Goal: Communication & Community: Answer question/provide support

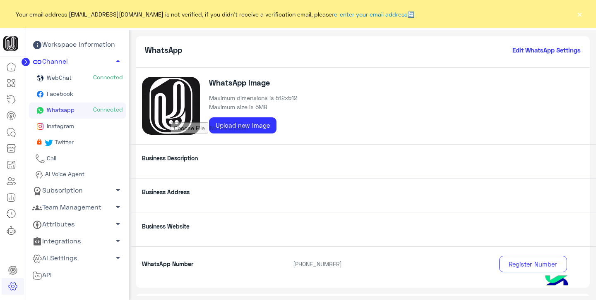
scroll to position [18, 0]
click at [13, 129] on icon at bounding box center [10, 131] width 7 height 7
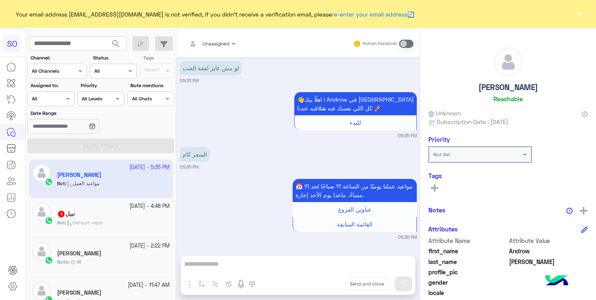
click at [576, 15] on button "×" at bounding box center [579, 14] width 8 height 8
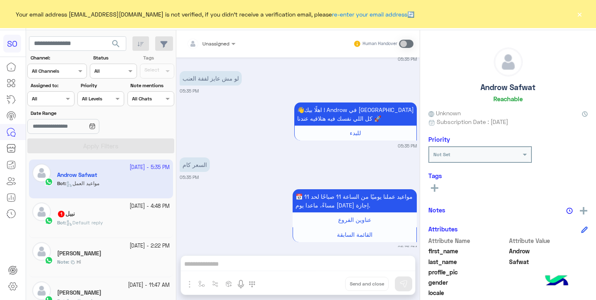
scroll to position [100, 0]
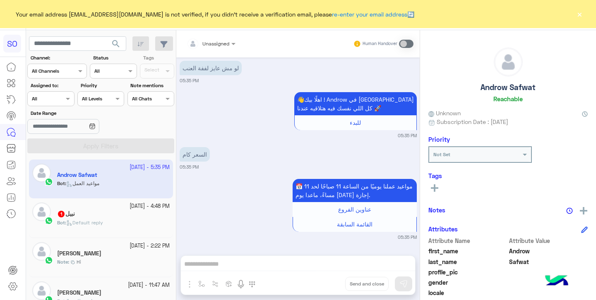
click at [106, 216] on div "نبيل 1" at bounding box center [113, 215] width 113 height 9
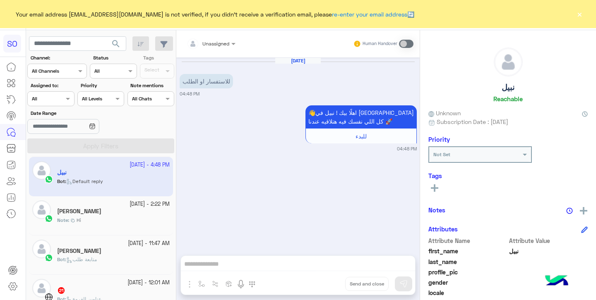
scroll to position [45, 0]
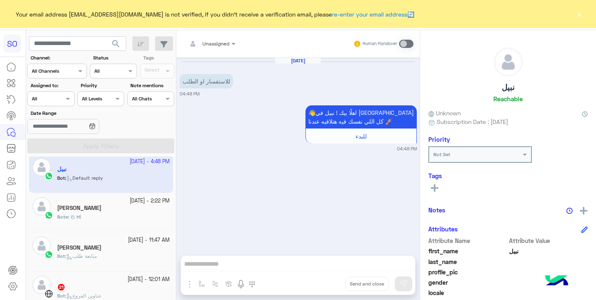
click at [103, 216] on div "Note : Hi" at bounding box center [113, 221] width 113 height 14
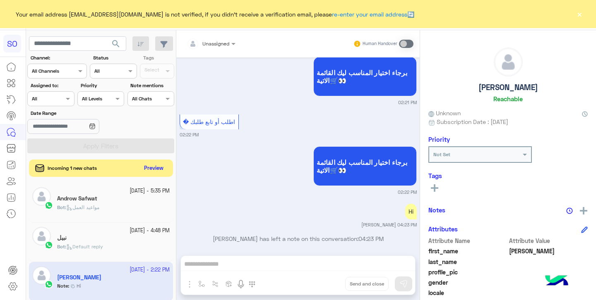
click at [144, 167] on button "Preview" at bounding box center [154, 168] width 26 height 11
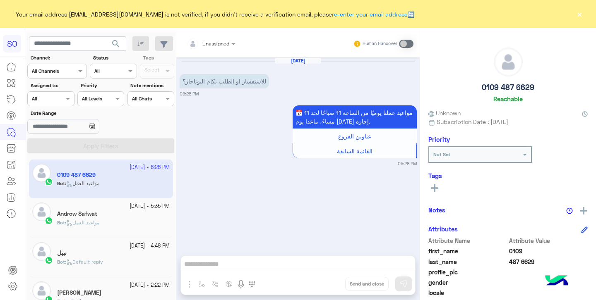
click at [96, 221] on span "مواعيد العمل" at bounding box center [82, 223] width 33 height 6
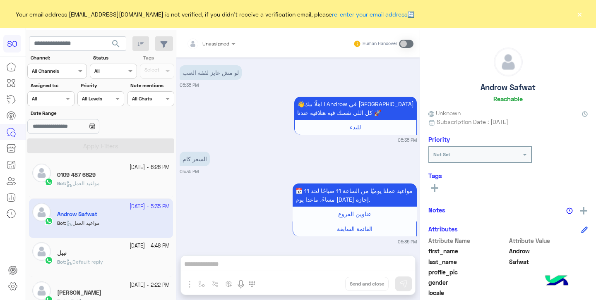
scroll to position [100, 0]
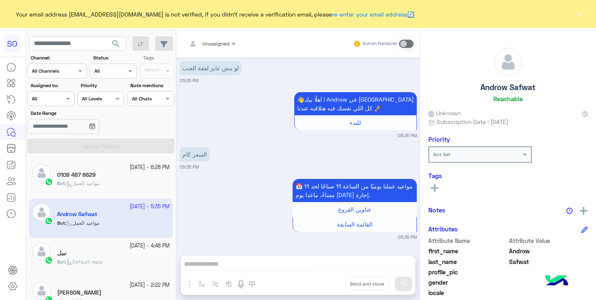
click at [89, 177] on h5 "0109 487 6629" at bounding box center [76, 175] width 38 height 7
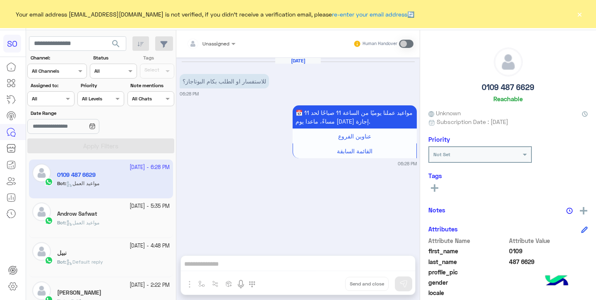
click at [581, 15] on button "×" at bounding box center [579, 14] width 8 height 8
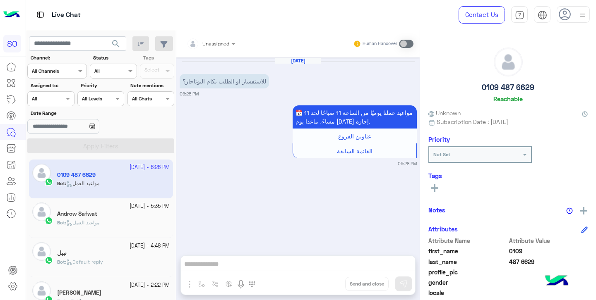
click at [224, 44] on div at bounding box center [211, 42] width 57 height 8
click at [228, 43] on div at bounding box center [211, 42] width 57 height 8
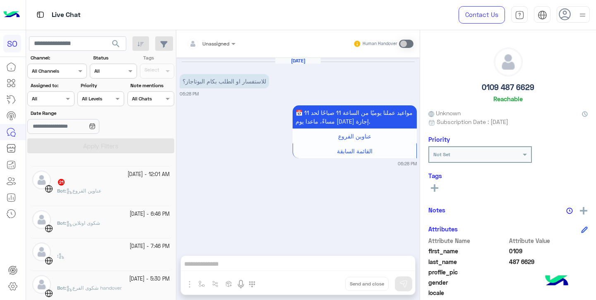
click at [101, 189] on span "عناوين الفروع" at bounding box center [83, 191] width 35 height 6
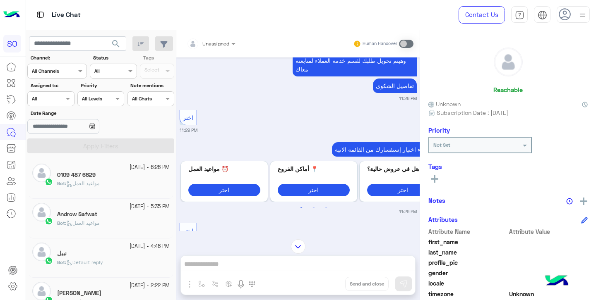
click at [82, 180] on p "Bot : مواعيد العمل" at bounding box center [78, 183] width 42 height 7
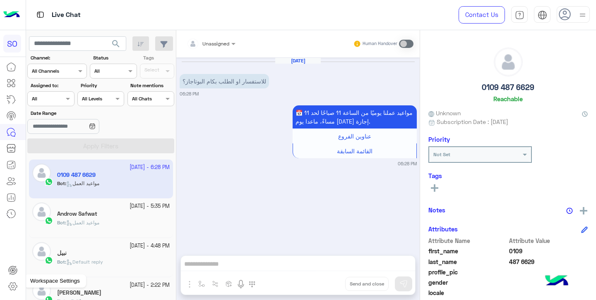
click at [13, 287] on icon at bounding box center [13, 287] width 10 height 10
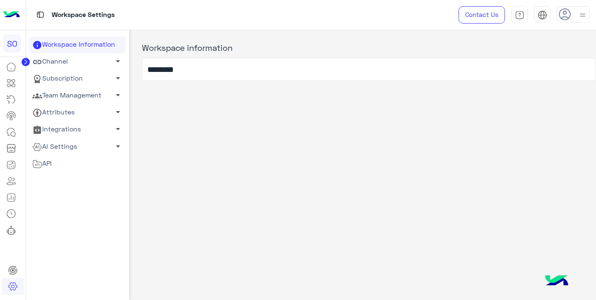
click at [79, 91] on link "Team Management arrow_drop_down" at bounding box center [77, 95] width 97 height 17
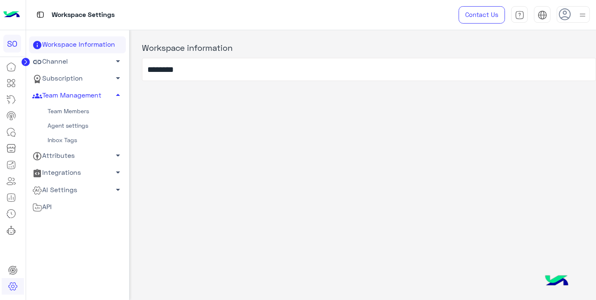
click at [77, 115] on link "Team Members" at bounding box center [77, 111] width 97 height 14
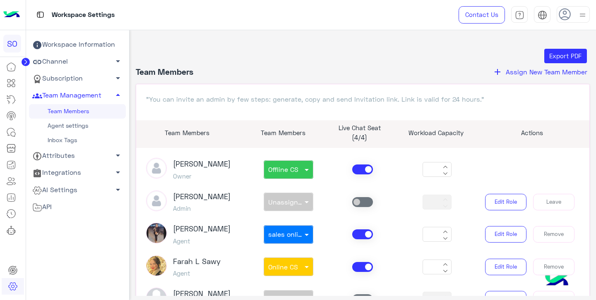
click at [536, 74] on span "Assign New Team Member" at bounding box center [547, 72] width 82 height 8
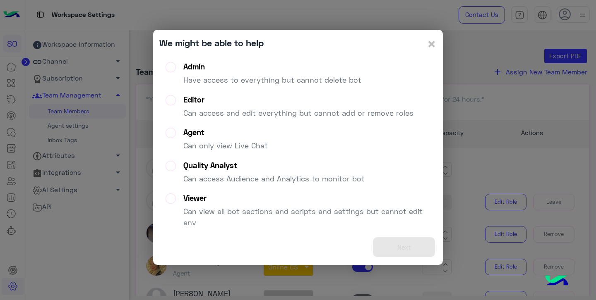
click at [207, 133] on div "Agent" at bounding box center [225, 133] width 84 height 10
click at [406, 249] on button "Next" at bounding box center [404, 248] width 62 height 20
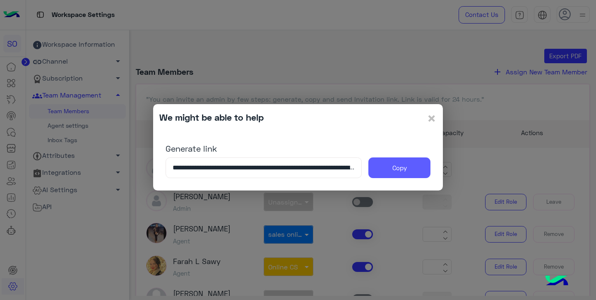
click at [397, 169] on button "Copy" at bounding box center [399, 168] width 62 height 21
click at [431, 119] on span "×" at bounding box center [432, 118] width 10 height 19
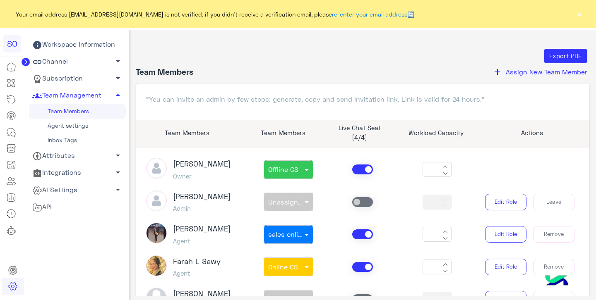
click at [544, 76] on button "add Assign New Team Member" at bounding box center [540, 72] width 100 height 11
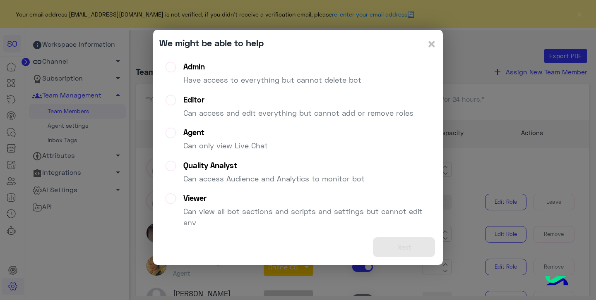
click at [198, 144] on p "Can only view Live Chat" at bounding box center [225, 145] width 84 height 11
click at [415, 242] on button "Next" at bounding box center [404, 248] width 62 height 20
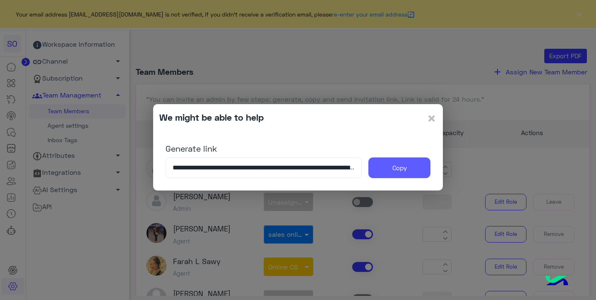
click at [394, 165] on button "Copy" at bounding box center [399, 168] width 62 height 21
click at [435, 116] on span "×" at bounding box center [432, 118] width 10 height 19
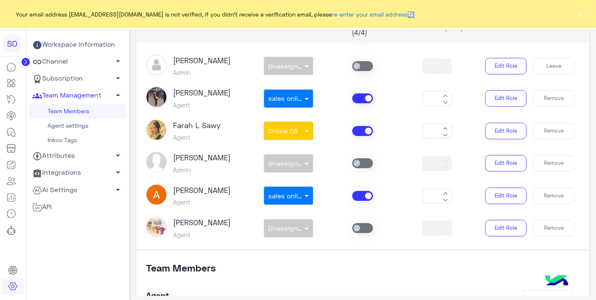
scroll to position [107, 0]
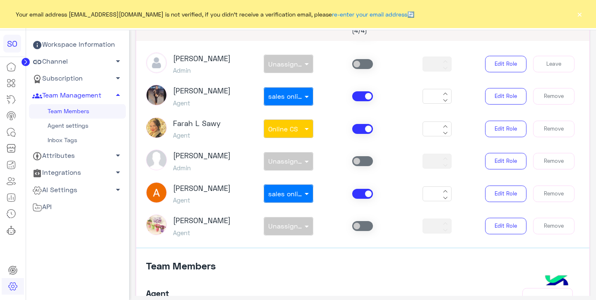
click at [363, 194] on span at bounding box center [362, 194] width 21 height 10
click at [358, 226] on span at bounding box center [362, 226] width 21 height 10
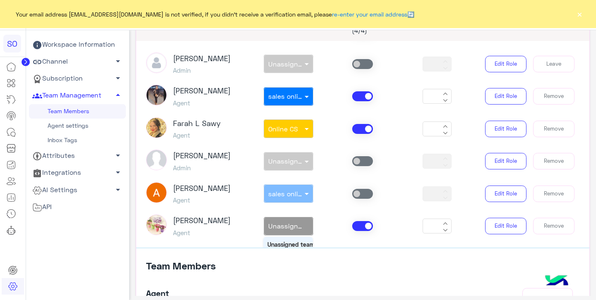
click at [292, 228] on span "Unassigned team" at bounding box center [295, 226] width 55 height 8
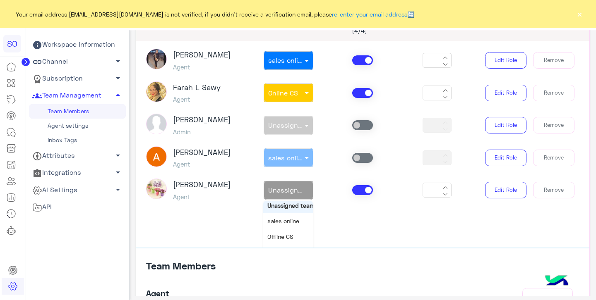
scroll to position [1, 0]
click at [290, 221] on span "sales online" at bounding box center [283, 223] width 32 height 7
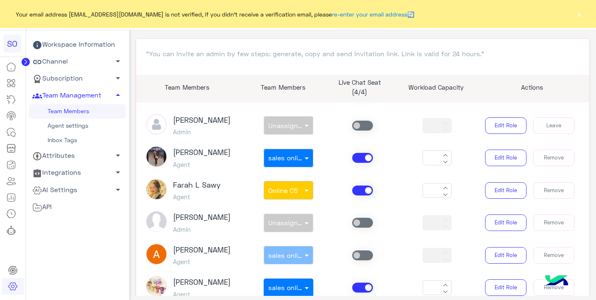
scroll to position [0, 0]
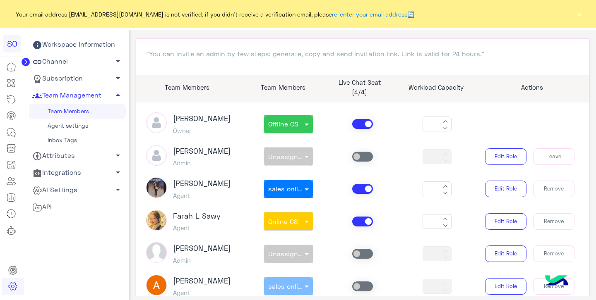
click at [305, 156] on div "non × Unassigned team" at bounding box center [288, 156] width 74 height 19
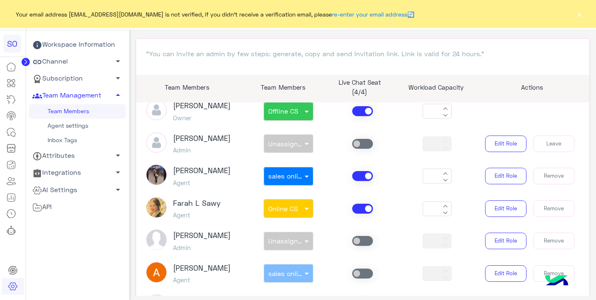
scroll to position [17, 0]
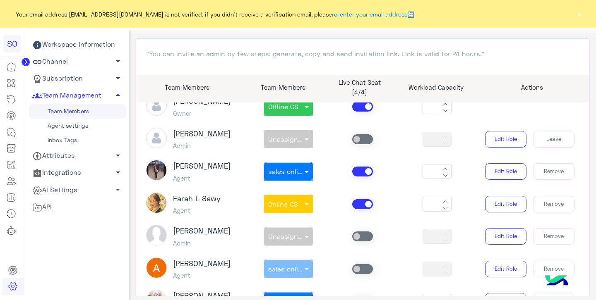
click at [362, 139] on span at bounding box center [362, 140] width 21 height 10
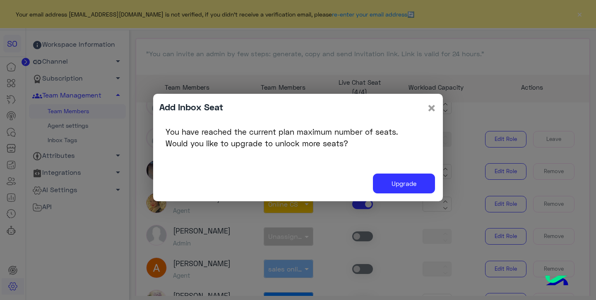
click at [432, 110] on span "×" at bounding box center [432, 108] width 10 height 19
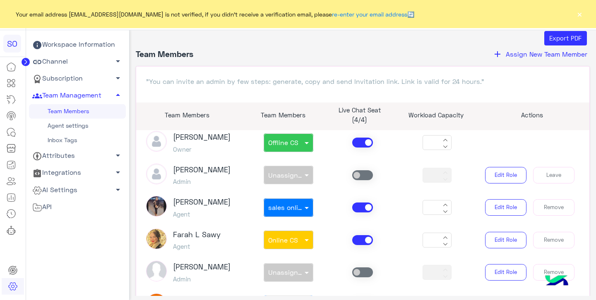
scroll to position [0, 0]
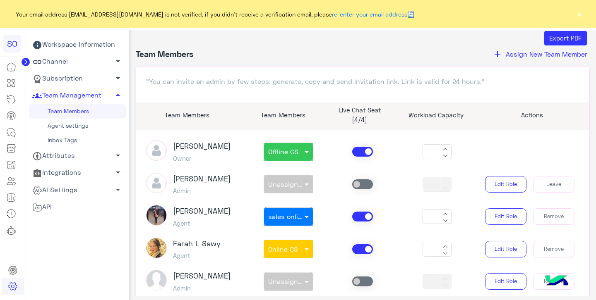
click at [359, 153] on span at bounding box center [362, 152] width 21 height 10
click at [361, 187] on span at bounding box center [362, 185] width 21 height 10
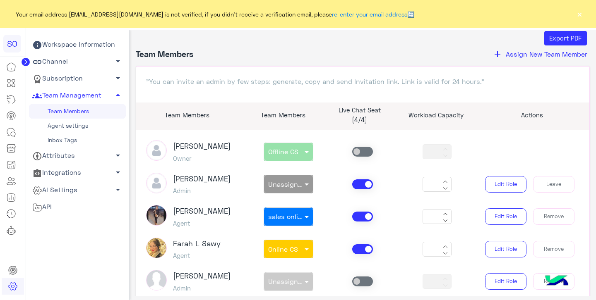
click at [287, 183] on input "text" at bounding box center [279, 181] width 22 height 7
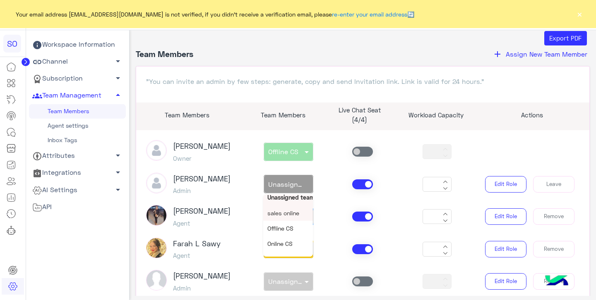
scroll to position [6, 0]
click at [287, 243] on span "Online CS" at bounding box center [279, 243] width 25 height 7
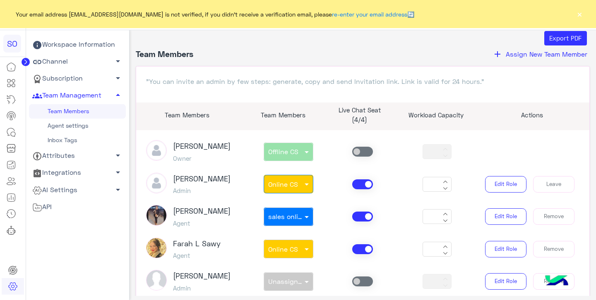
click at [299, 183] on div at bounding box center [288, 182] width 49 height 8
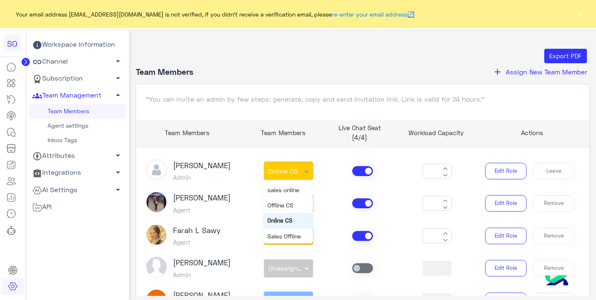
scroll to position [0, 0]
click at [286, 190] on span "Unassigned team" at bounding box center [291, 189] width 48 height 7
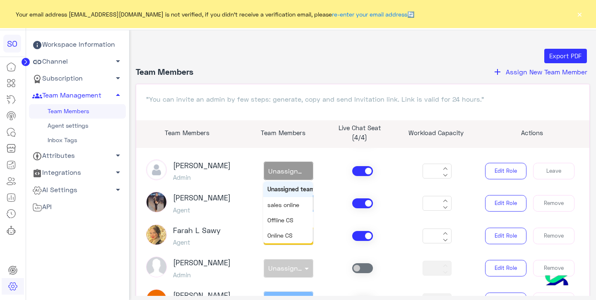
click at [295, 175] on div "non × Unassigned team" at bounding box center [289, 171] width 50 height 19
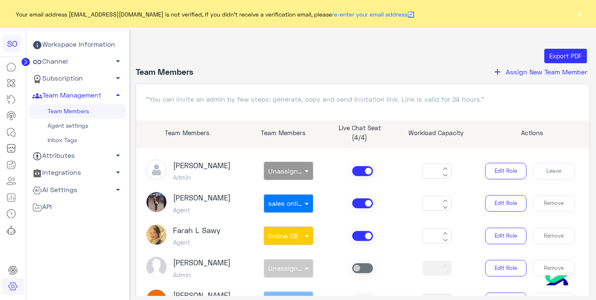
click at [328, 191] on article "[PERSON_NAME] Owner non × Offline CS ** [PERSON_NAME] Admin non × Unassigned te…" at bounding box center [363, 251] width 454 height 207
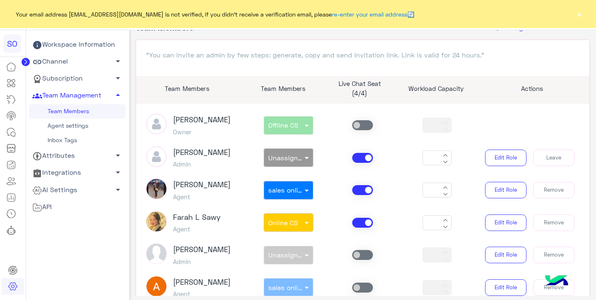
scroll to position [44, 0]
click at [286, 156] on input "text" at bounding box center [279, 155] width 22 height 7
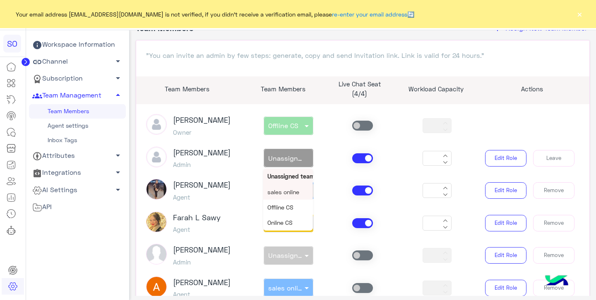
click at [286, 195] on span "sales online" at bounding box center [283, 192] width 32 height 7
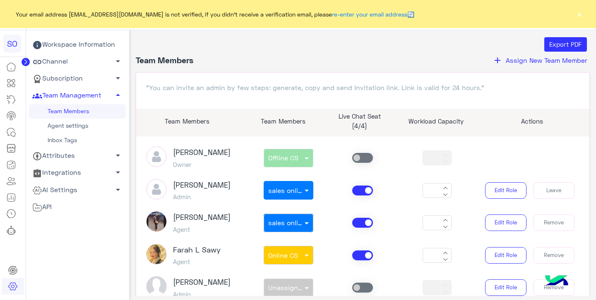
scroll to position [0, 0]
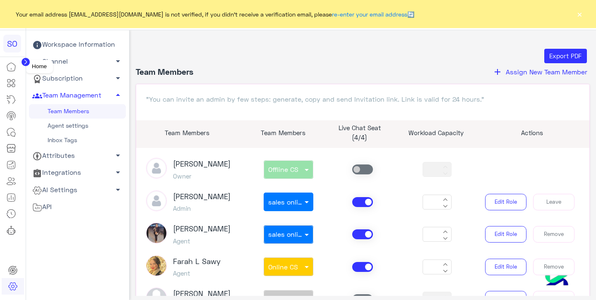
click at [12, 66] on icon at bounding box center [11, 67] width 10 height 10
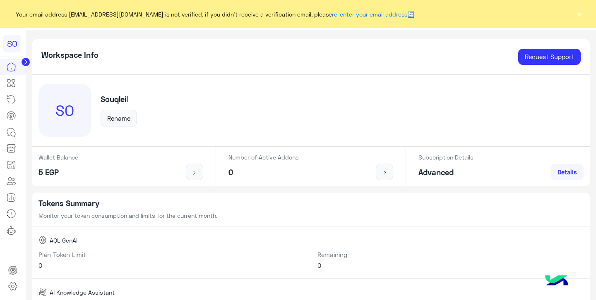
click at [577, 14] on button "×" at bounding box center [579, 14] width 8 height 8
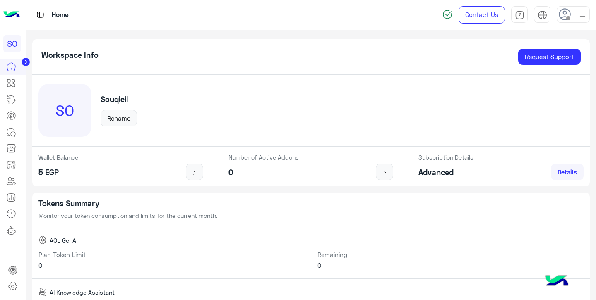
click at [561, 15] on icon at bounding box center [565, 14] width 12 height 12
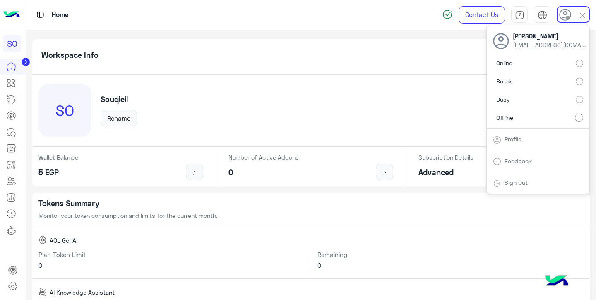
click at [568, 16] on span at bounding box center [568, 18] width 4 height 4
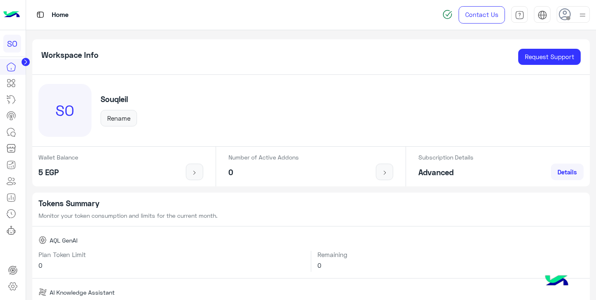
click at [565, 19] on icon at bounding box center [565, 14] width 12 height 12
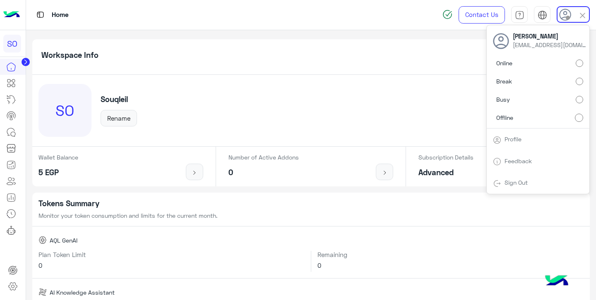
click at [519, 48] on span "[EMAIL_ADDRESS][DOMAIN_NAME]" at bounding box center [550, 45] width 74 height 9
click at [563, 17] on use at bounding box center [565, 15] width 12 height 12
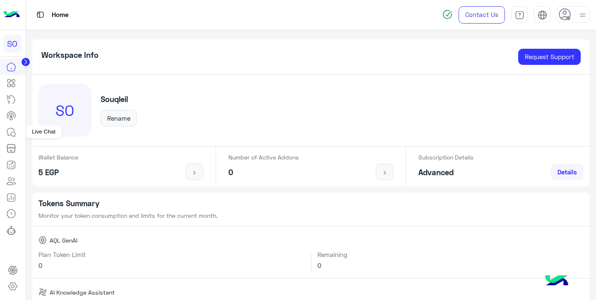
click at [12, 133] on icon at bounding box center [11, 132] width 10 height 10
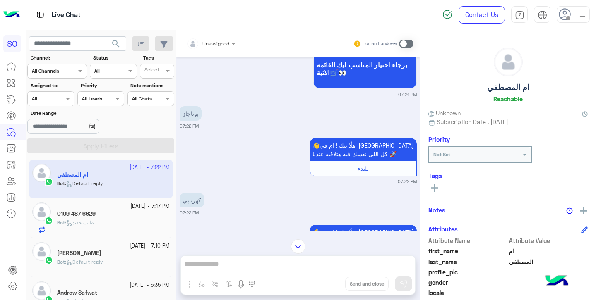
scroll to position [438, 0]
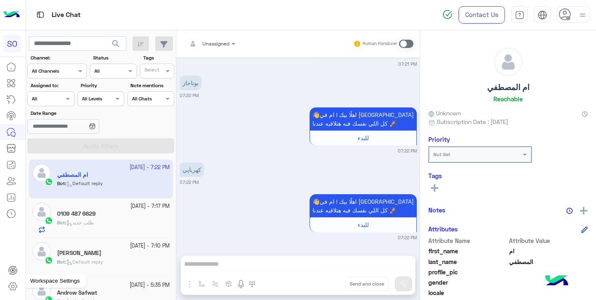
click at [15, 286] on icon at bounding box center [13, 287] width 10 height 10
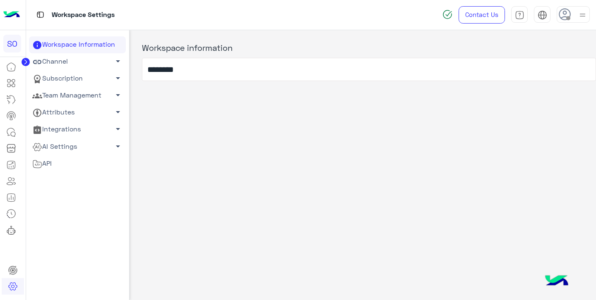
click at [89, 64] on link "Channel arrow_drop_down" at bounding box center [77, 61] width 97 height 17
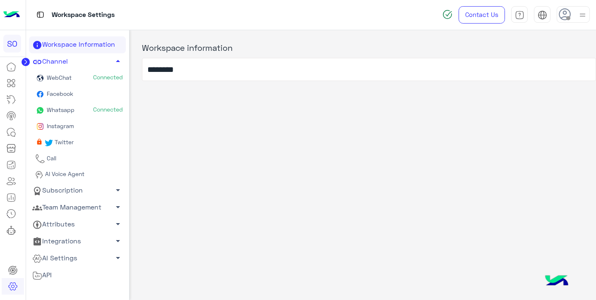
click at [72, 109] on span "Whatsapp" at bounding box center [59, 109] width 29 height 7
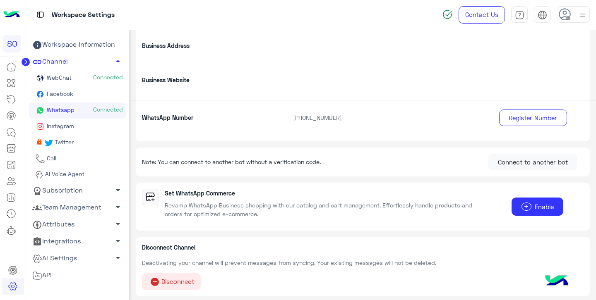
scroll to position [147, 0]
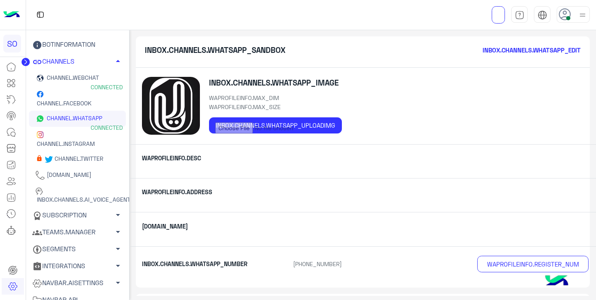
click at [11, 132] on icon at bounding box center [11, 132] width 10 height 10
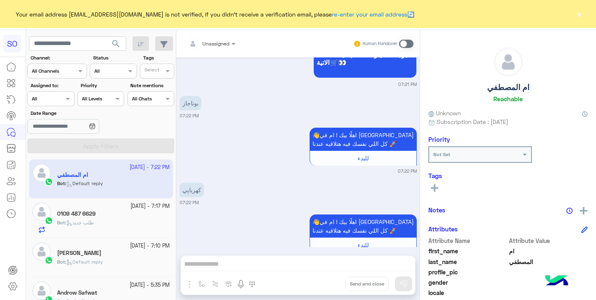
scroll to position [438, 0]
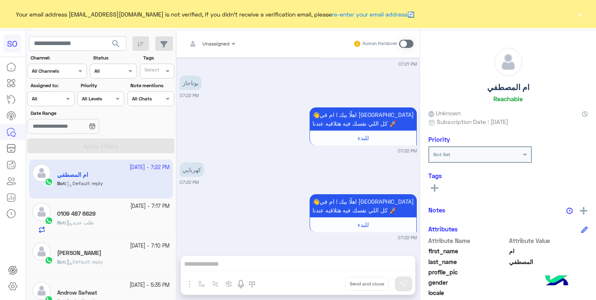
click at [105, 213] on div "0109 487 6629" at bounding box center [113, 215] width 113 height 9
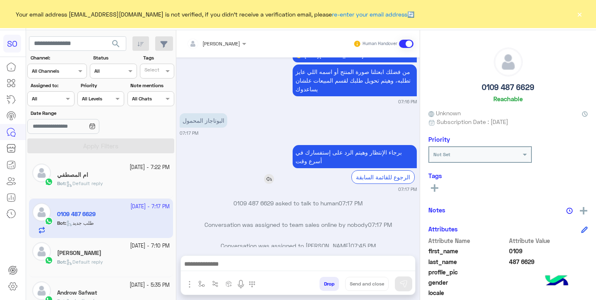
scroll to position [254, 0]
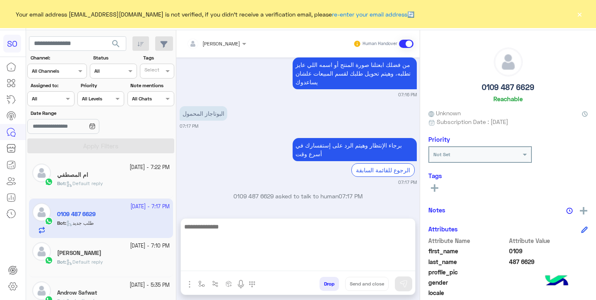
click at [225, 263] on textarea at bounding box center [298, 247] width 234 height 50
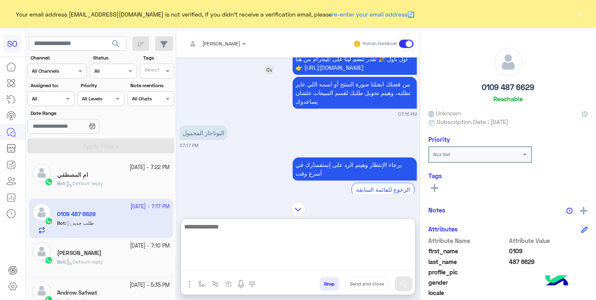
scroll to position [291, 0]
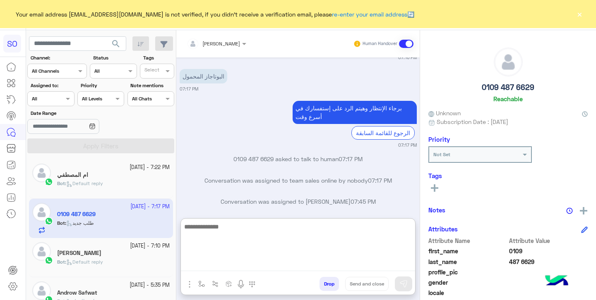
click at [264, 246] on textarea at bounding box center [298, 247] width 234 height 50
type textarea "**********"
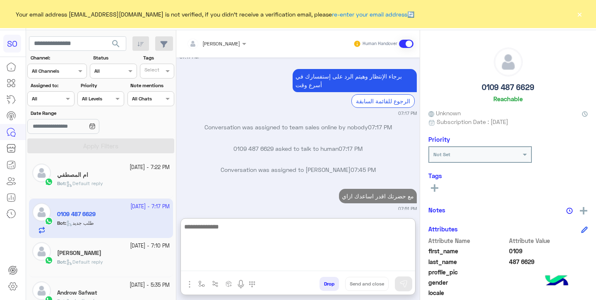
scroll to position [10, 0]
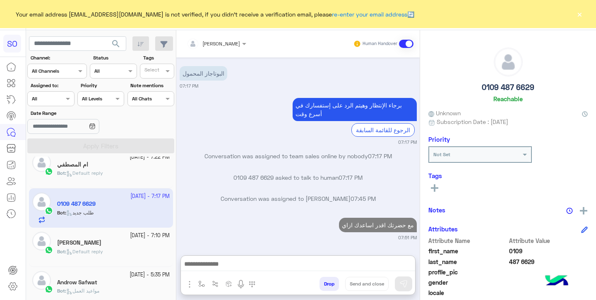
click at [91, 246] on h5 "[PERSON_NAME]" at bounding box center [79, 243] width 44 height 7
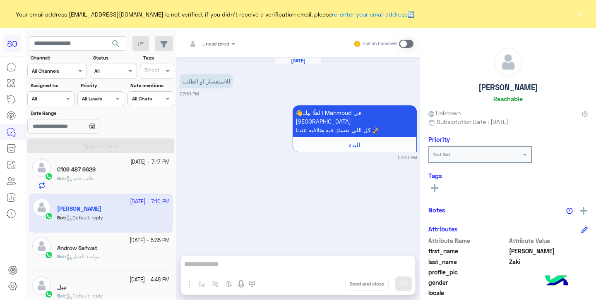
scroll to position [57, 0]
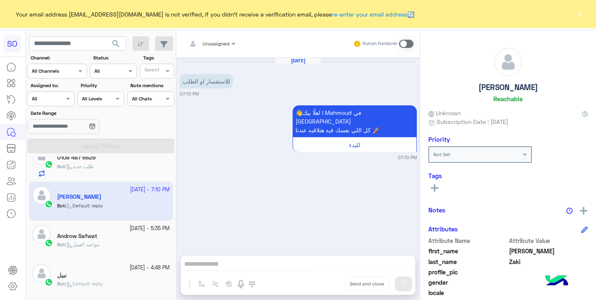
click at [97, 238] on h5 "Androw Safwat" at bounding box center [77, 236] width 40 height 7
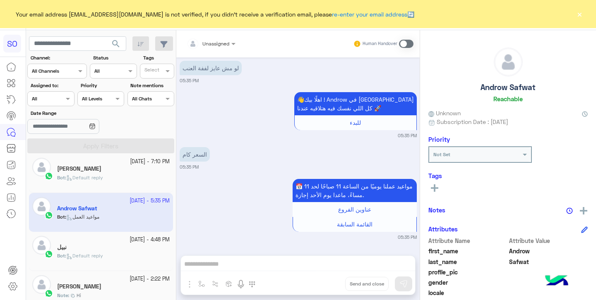
scroll to position [89, 0]
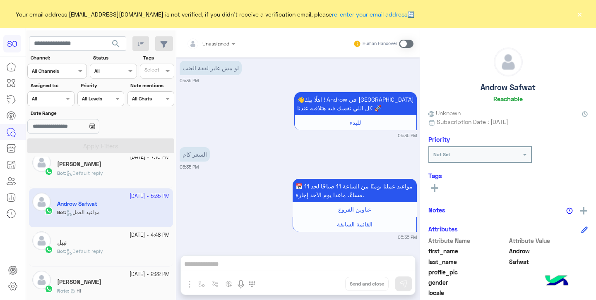
click at [91, 245] on div "نبيل" at bounding box center [113, 244] width 113 height 9
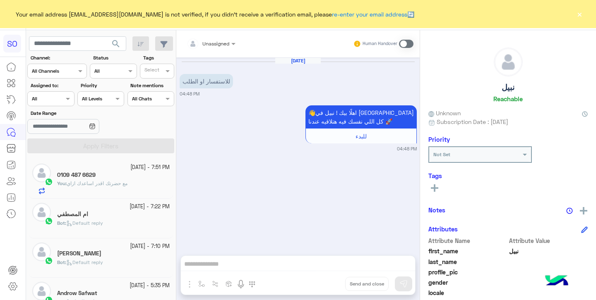
click at [108, 178] on div "0109 487 6629" at bounding box center [113, 176] width 113 height 9
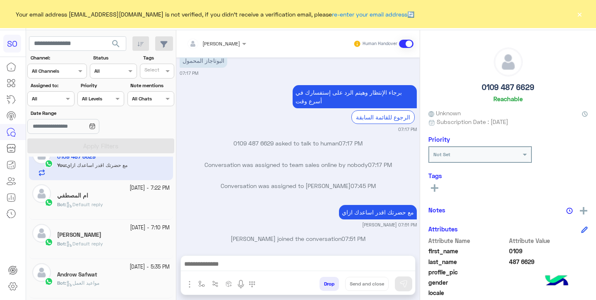
scroll to position [19, 0]
click at [90, 204] on span "Default reply" at bounding box center [84, 203] width 37 height 6
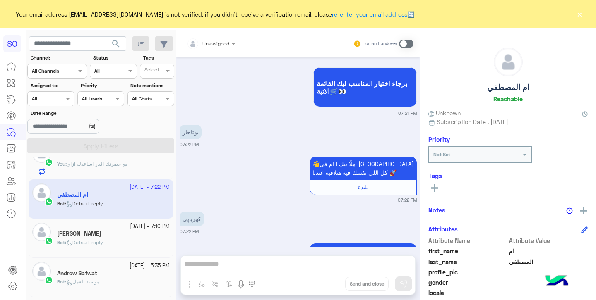
scroll to position [438, 0]
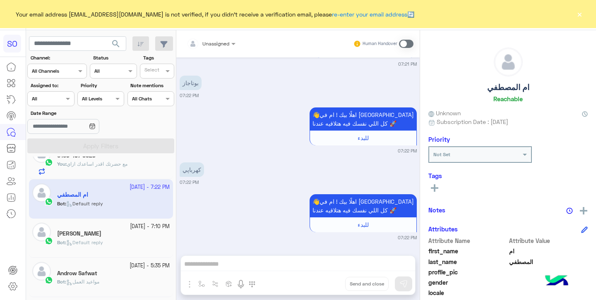
click at [404, 43] on span at bounding box center [406, 44] width 14 height 8
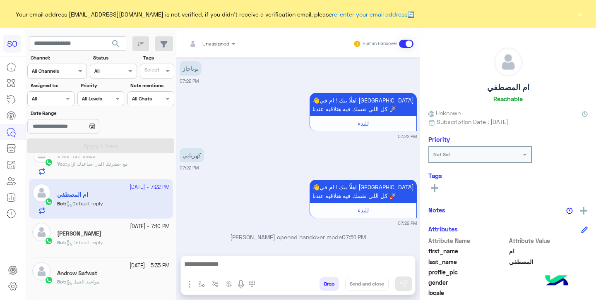
scroll to position [459, 0]
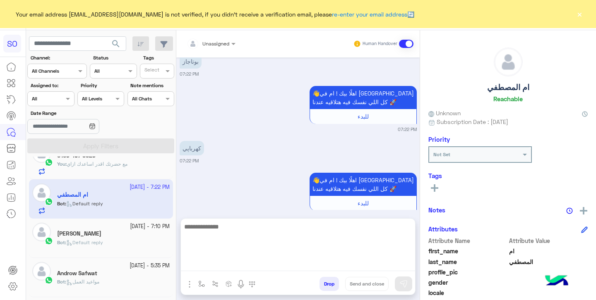
click at [247, 259] on textarea at bounding box center [298, 247] width 234 height 50
type textarea "**********"
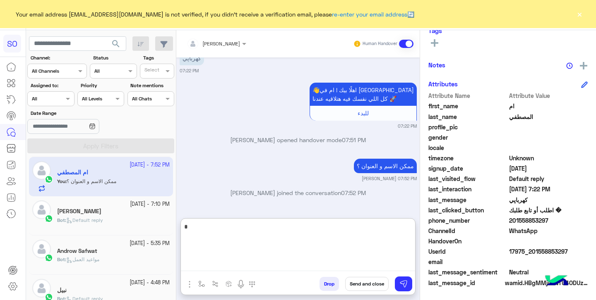
scroll to position [49, 0]
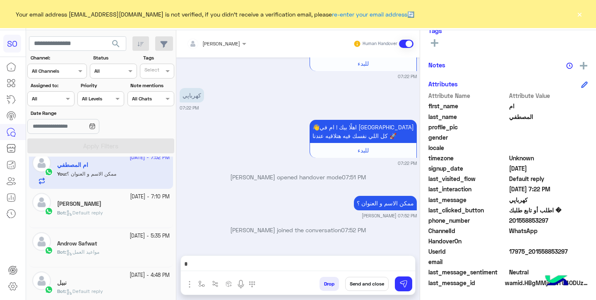
click at [96, 211] on span "Default reply" at bounding box center [84, 213] width 37 height 6
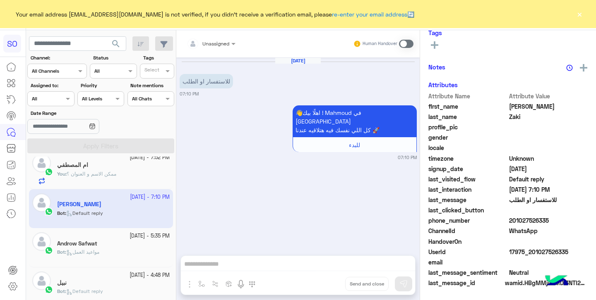
scroll to position [145, 0]
click at [408, 43] on span at bounding box center [406, 44] width 14 height 8
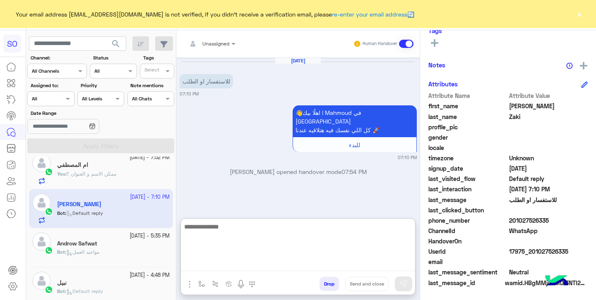
click at [272, 269] on textarea at bounding box center [298, 247] width 234 height 50
type textarea "**********"
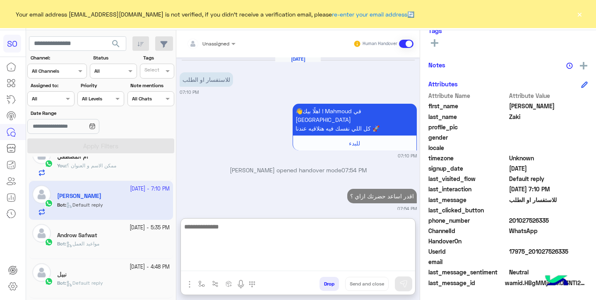
scroll to position [58, 0]
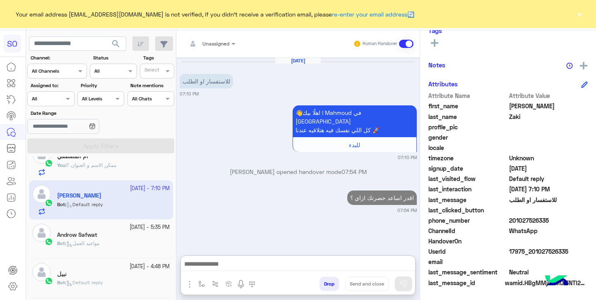
click at [103, 234] on div "search Channel: Channel All Channels Status Channel All Tags Select Assigned to…" at bounding box center [101, 167] width 150 height 274
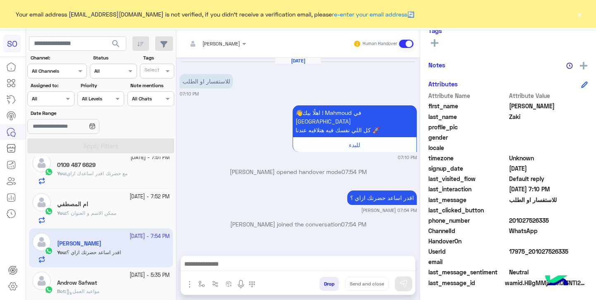
scroll to position [0, 0]
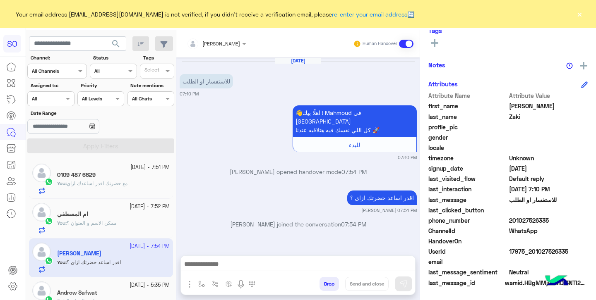
click at [102, 218] on div "ام المصطفي" at bounding box center [113, 215] width 113 height 9
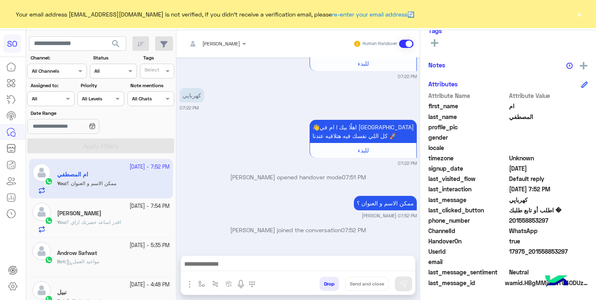
scroll to position [43, 0]
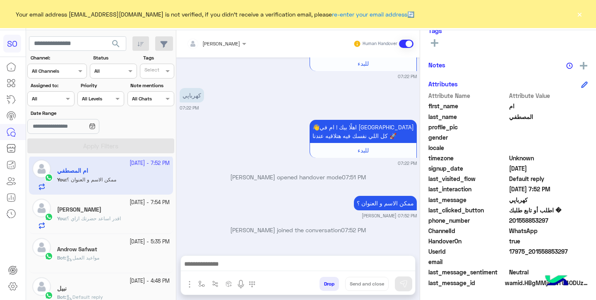
click at [95, 252] on h5 "Androw Safwat" at bounding box center [77, 249] width 40 height 7
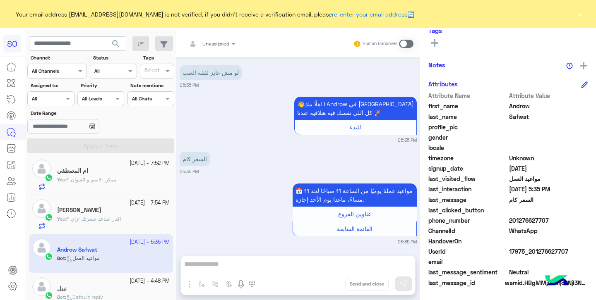
scroll to position [100, 0]
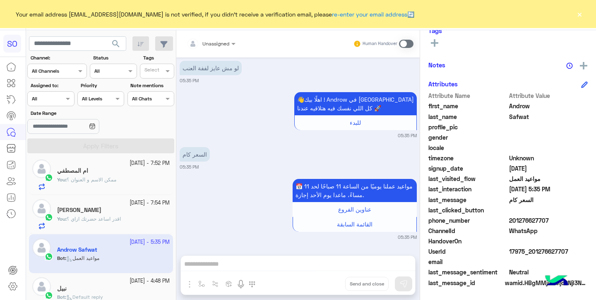
click at [410, 43] on span at bounding box center [406, 44] width 14 height 8
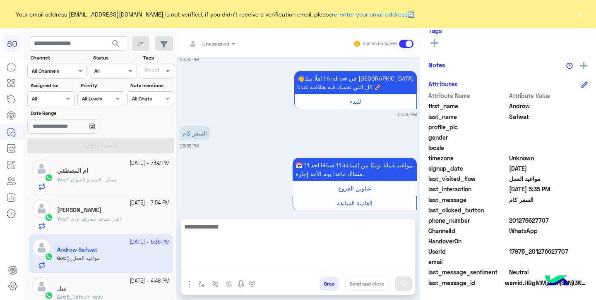
click at [251, 264] on textarea at bounding box center [298, 247] width 234 height 50
type textarea "*"
type textarea "**********"
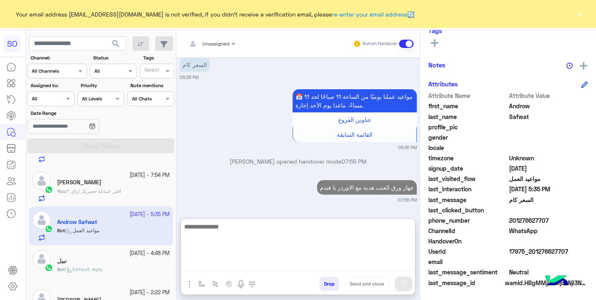
scroll to position [73, 0]
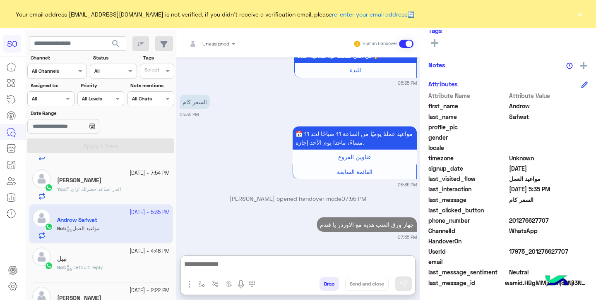
click at [90, 257] on div "نبيل" at bounding box center [113, 260] width 113 height 9
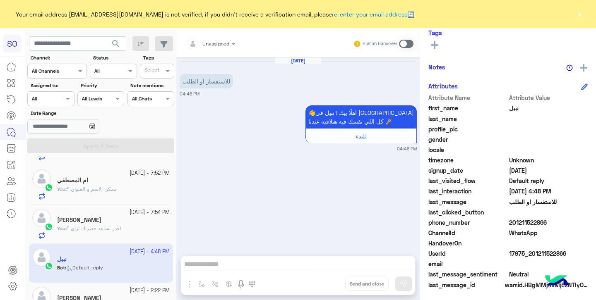
scroll to position [145, 0]
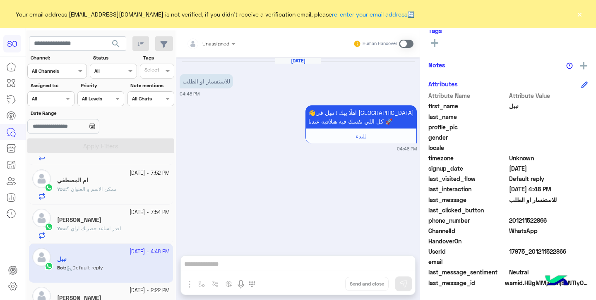
click at [409, 43] on span at bounding box center [406, 44] width 14 height 8
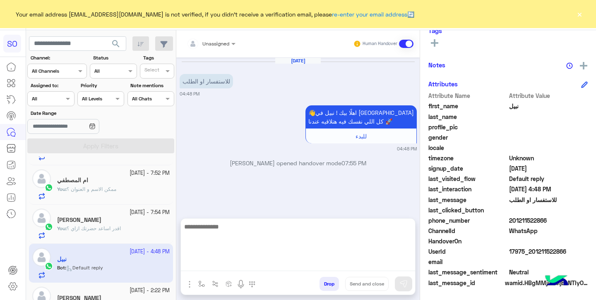
click at [274, 265] on textarea at bounding box center [298, 247] width 234 height 50
type textarea "**********"
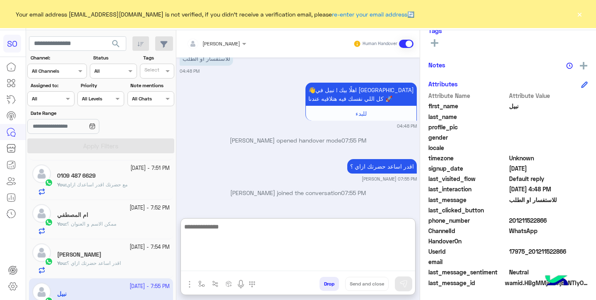
scroll to position [0, 0]
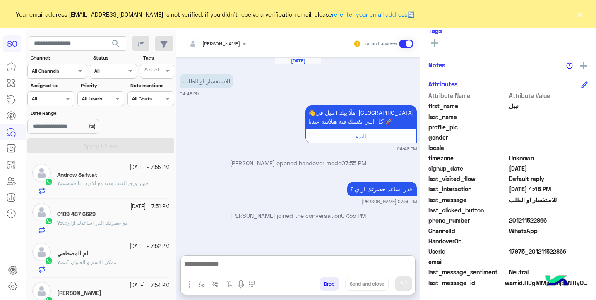
click at [60, 105] on div "Assigned on All" at bounding box center [50, 98] width 47 height 15
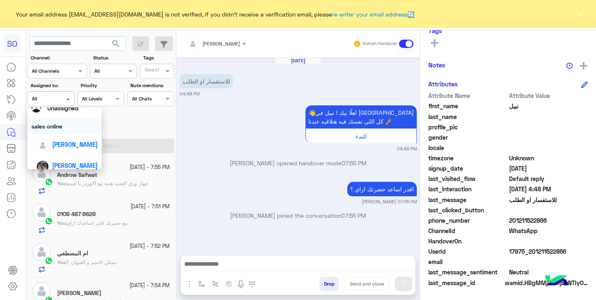
scroll to position [25, 0]
click at [67, 128] on div "sales online" at bounding box center [64, 126] width 74 height 15
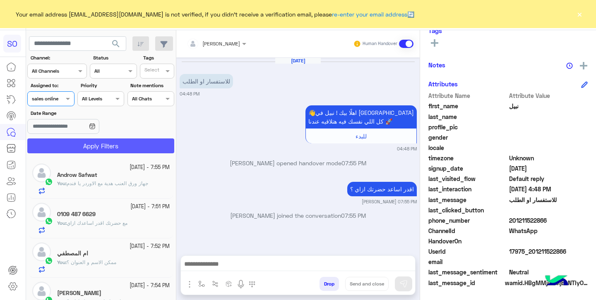
click at [78, 147] on button "Apply Filters" at bounding box center [100, 146] width 147 height 15
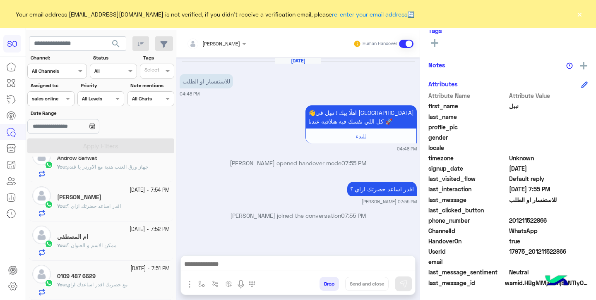
scroll to position [0, 0]
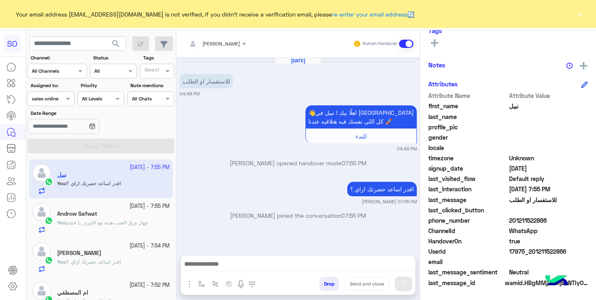
click at [59, 98] on div at bounding box center [51, 98] width 46 height 8
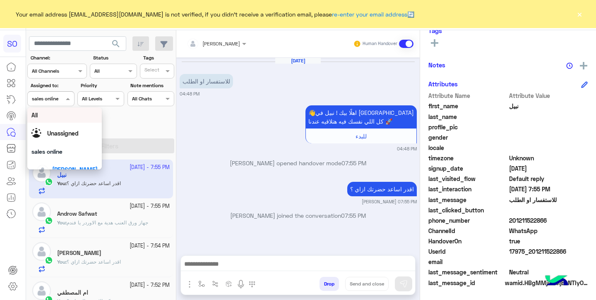
click at [60, 119] on div "All" at bounding box center [64, 115] width 66 height 9
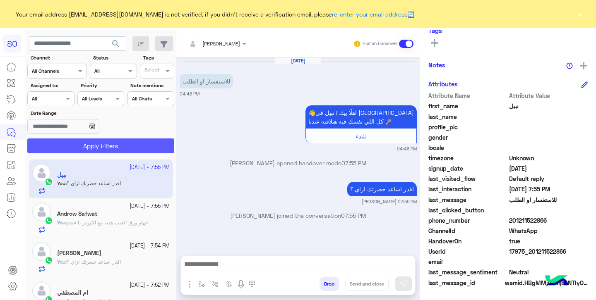
click at [71, 147] on button "Apply Filters" at bounding box center [100, 146] width 147 height 15
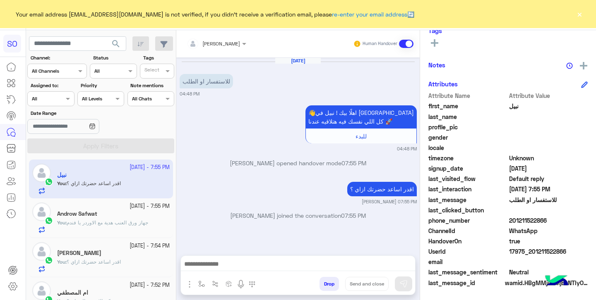
click at [580, 12] on button "×" at bounding box center [579, 14] width 8 height 8
